Goal: Transaction & Acquisition: Book appointment/travel/reservation

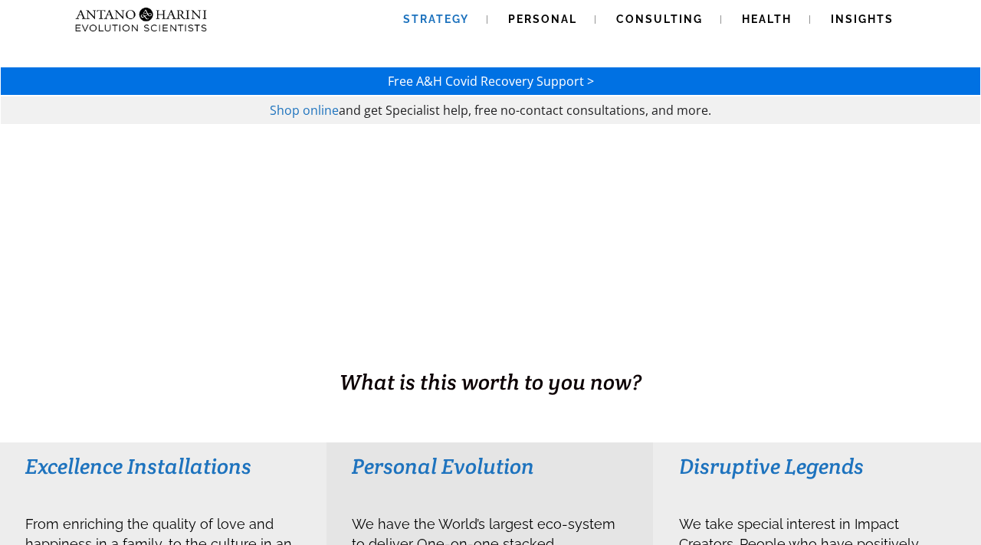
click at [424, 10] on link "Strategy" at bounding box center [436, 19] width 103 height 39
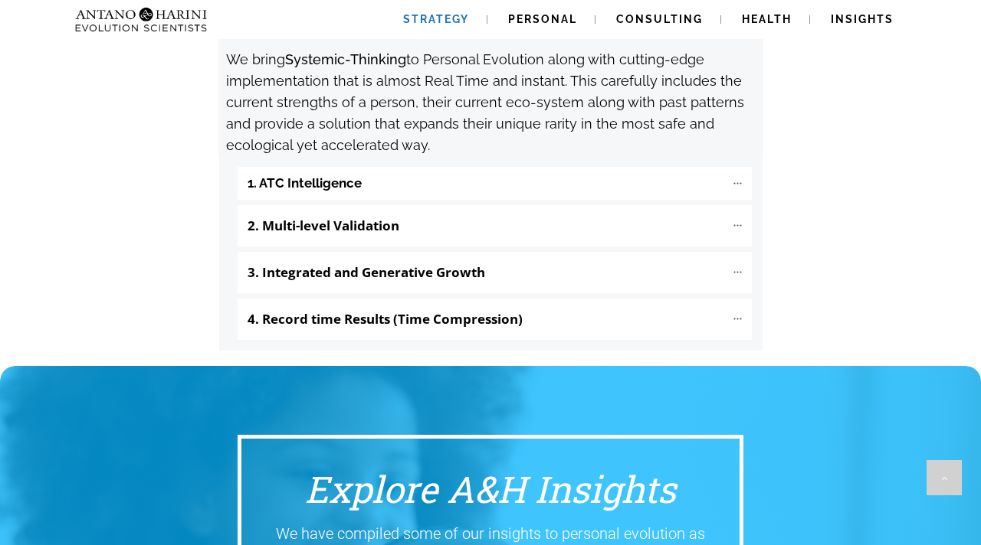
scroll to position [1652, 0]
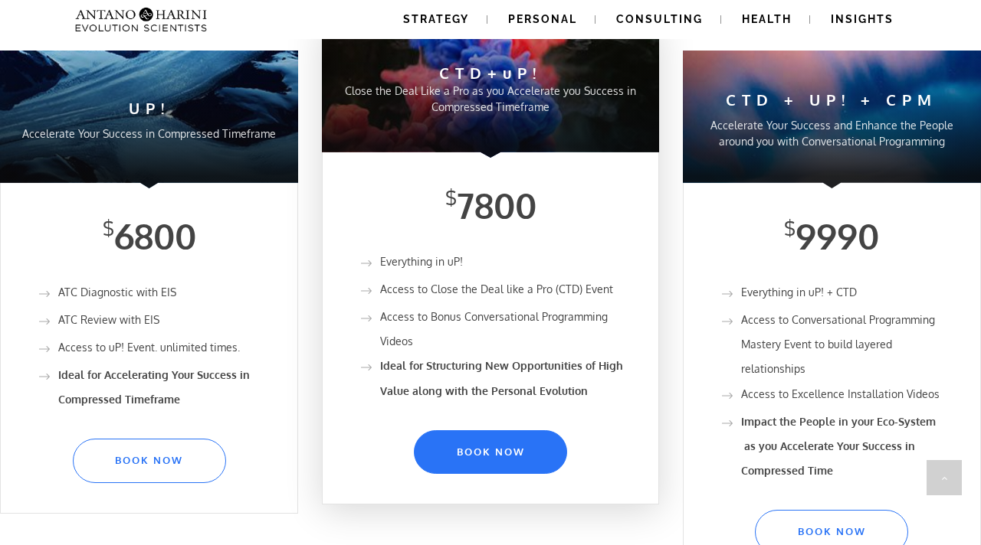
scroll to position [705, 0]
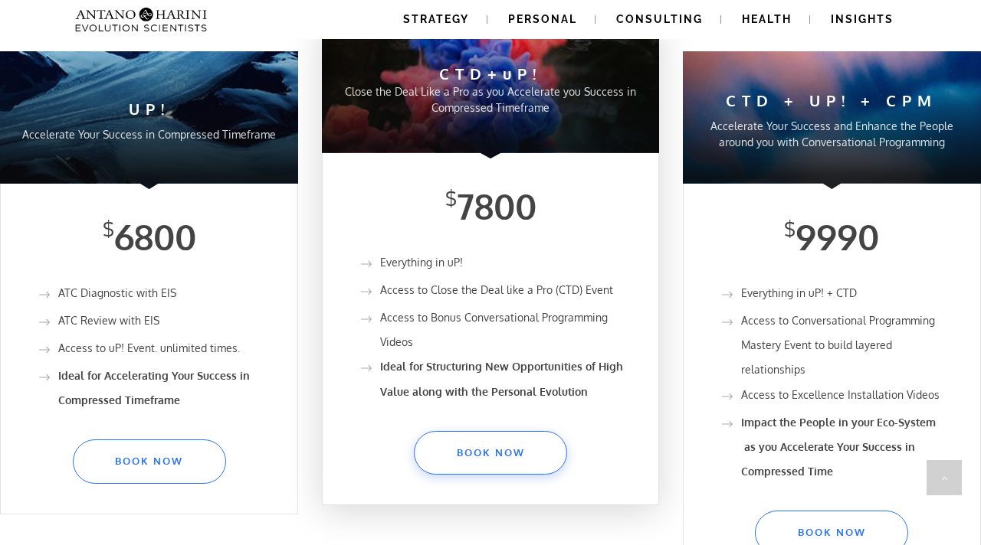
click at [488, 451] on span "Book Now" at bounding box center [490, 453] width 121 height 12
